Goal: Task Accomplishment & Management: Manage account settings

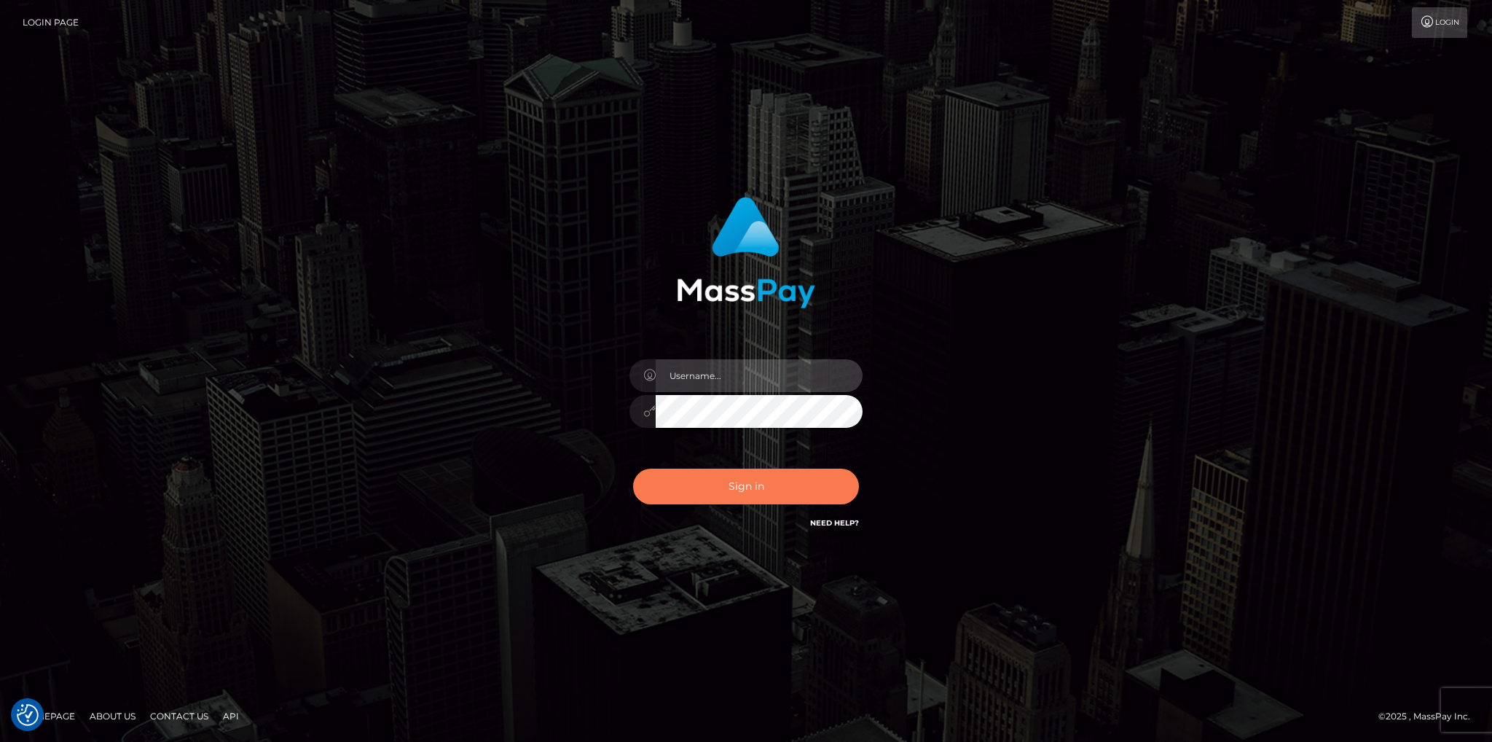
type input "fede.contino.fullstop"
click at [732, 480] on button "Sign in" at bounding box center [746, 487] width 226 height 36
type input "fede.[PERSON_NAME].fullstop"
click at [740, 490] on button "Sign in" at bounding box center [746, 487] width 226 height 36
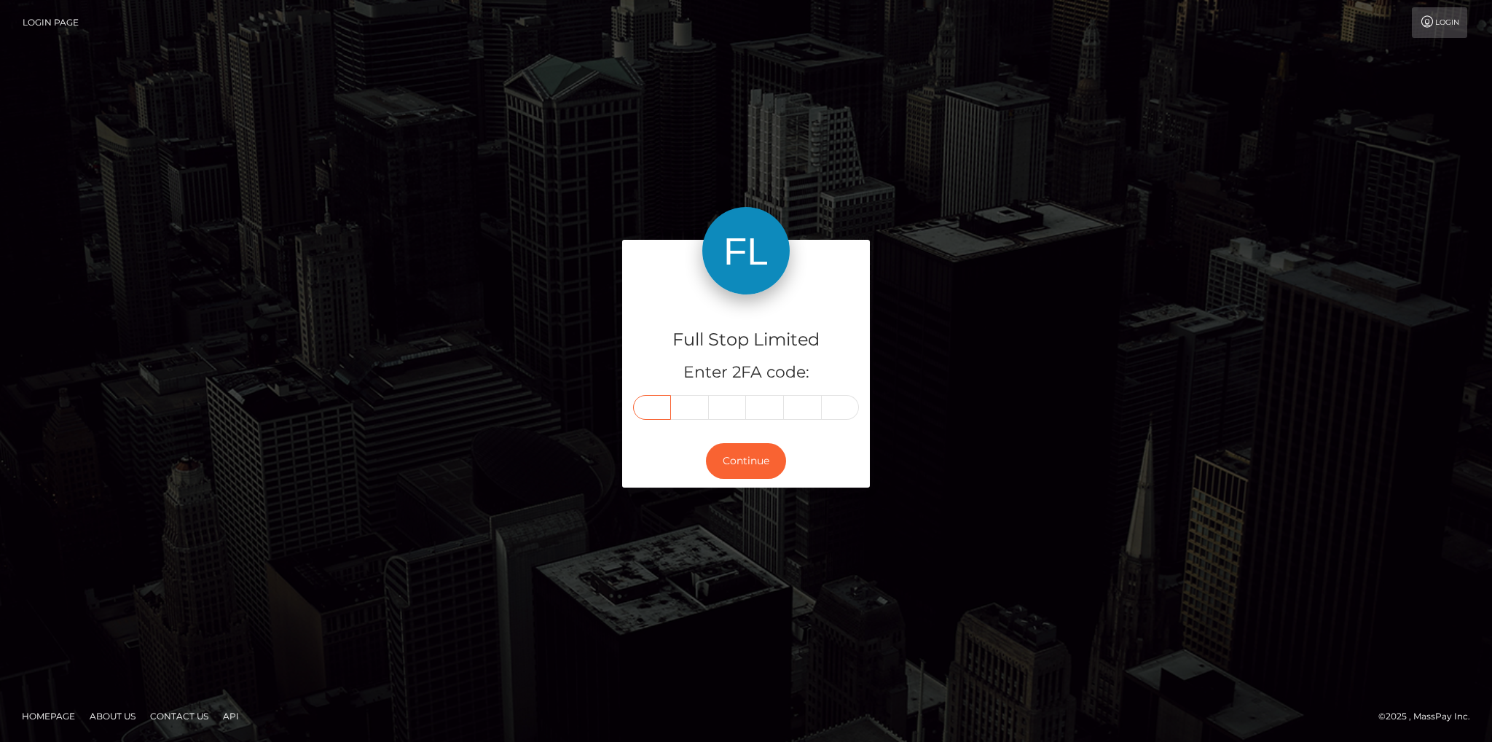
click at [650, 403] on input "text" at bounding box center [652, 407] width 38 height 25
type input "2"
type input "8"
type input "5"
type input "9"
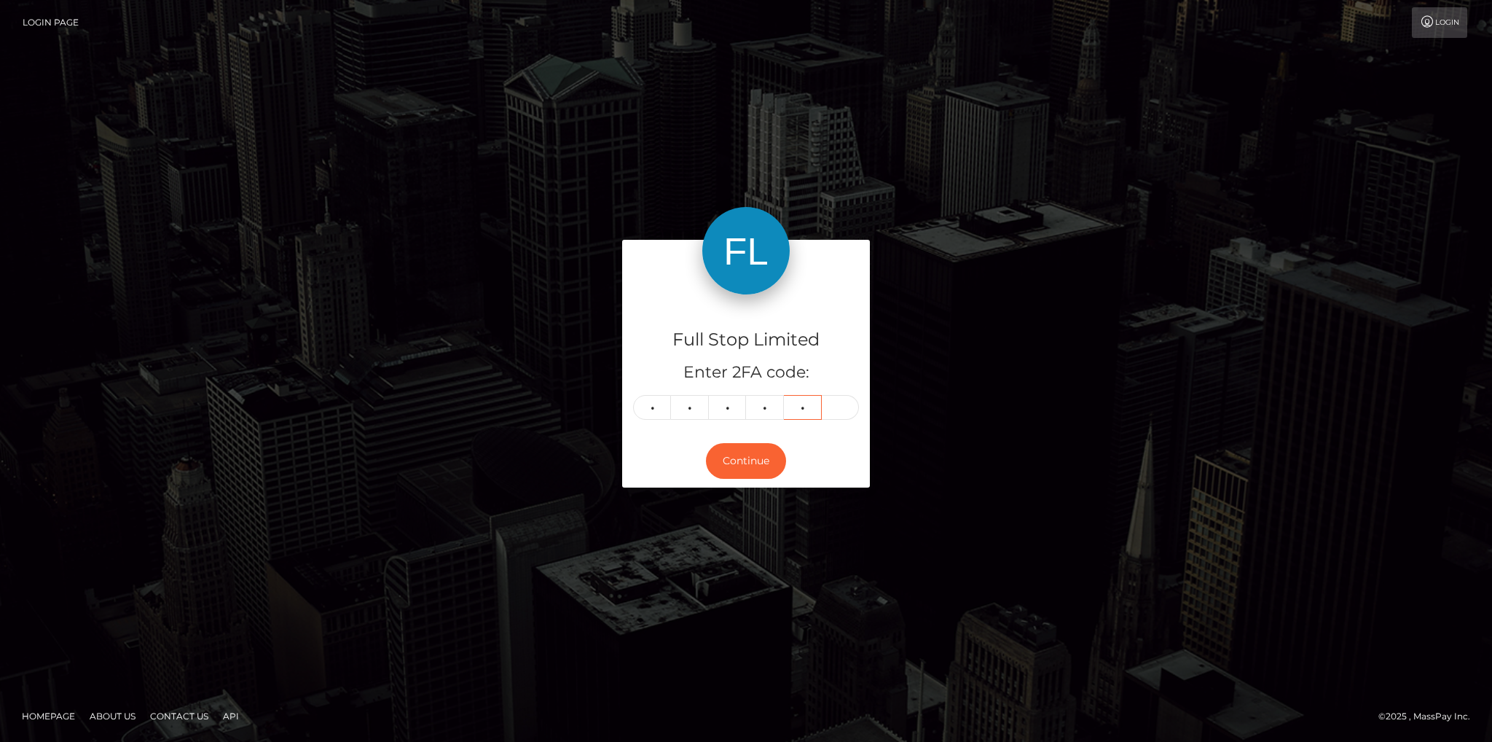
type input "7"
